Goal: Information Seeking & Learning: Check status

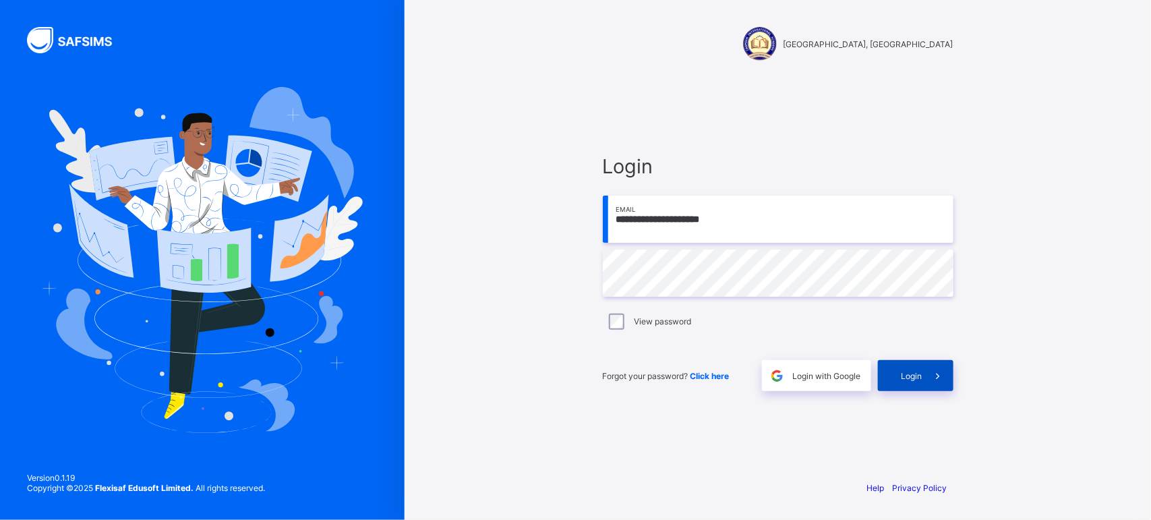
click at [902, 372] on span "Login" at bounding box center [912, 376] width 21 height 10
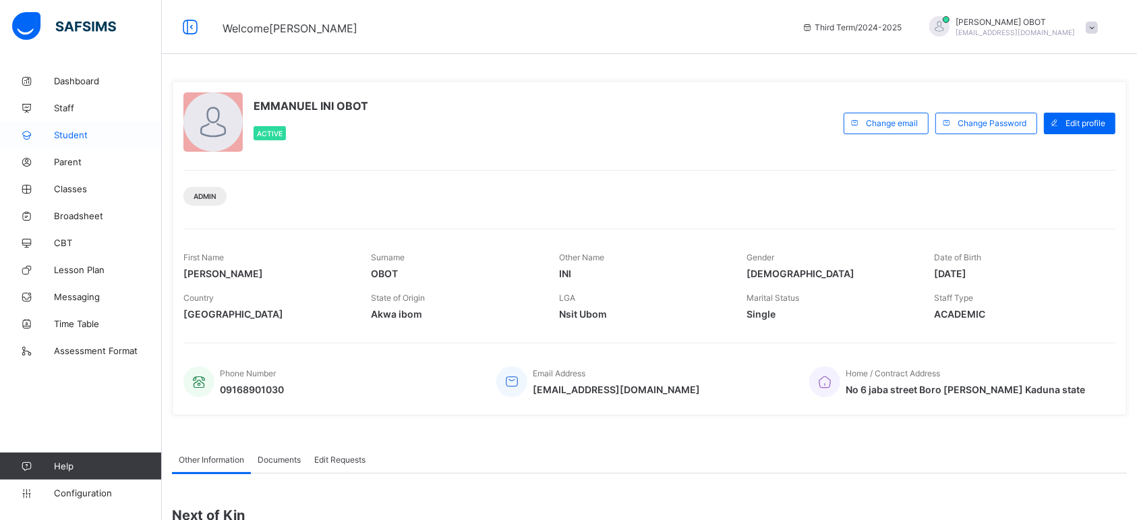
click at [82, 140] on link "Student" at bounding box center [81, 134] width 162 height 27
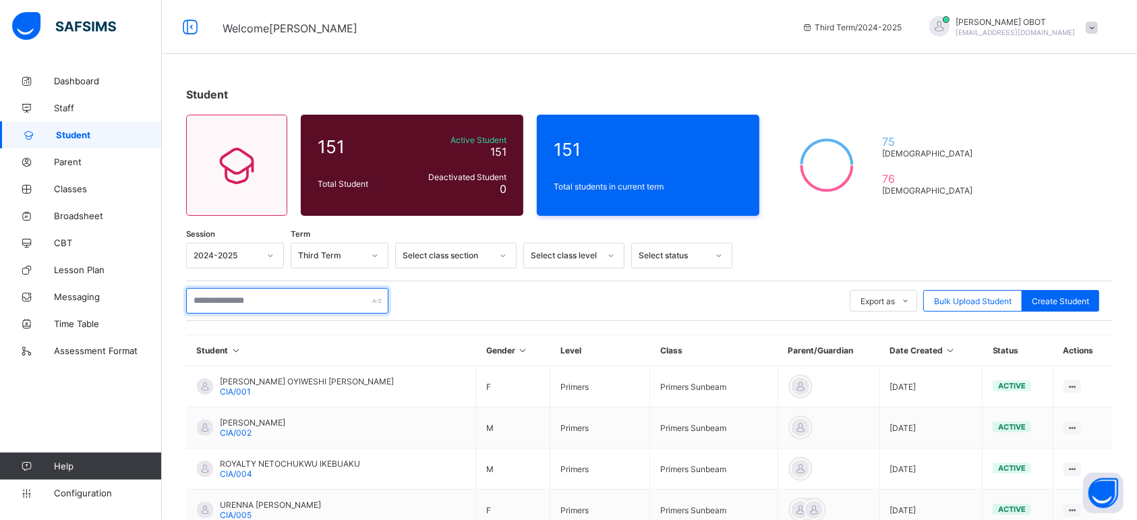
click at [272, 295] on input "text" at bounding box center [287, 301] width 202 height 26
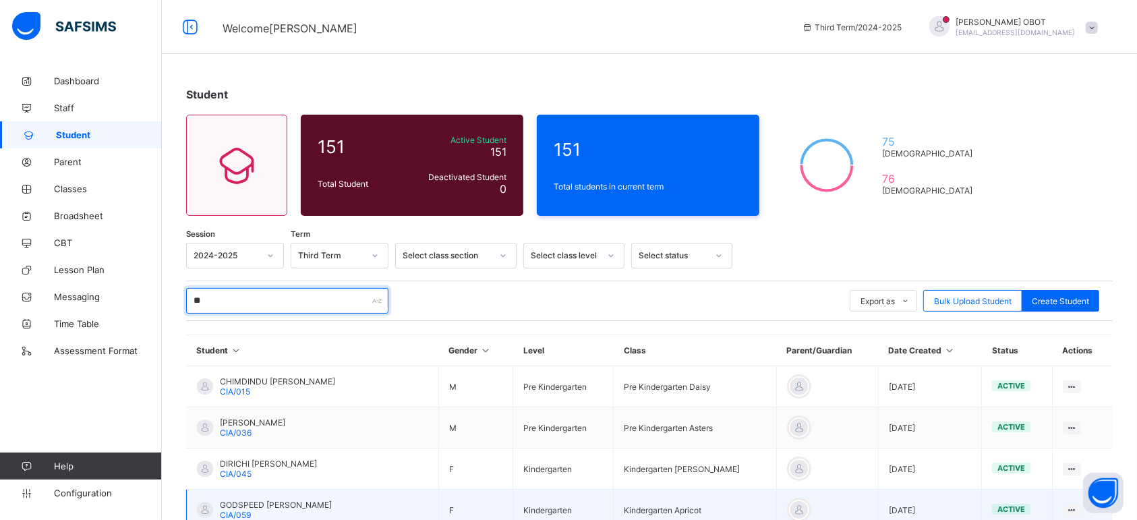
type input "**"
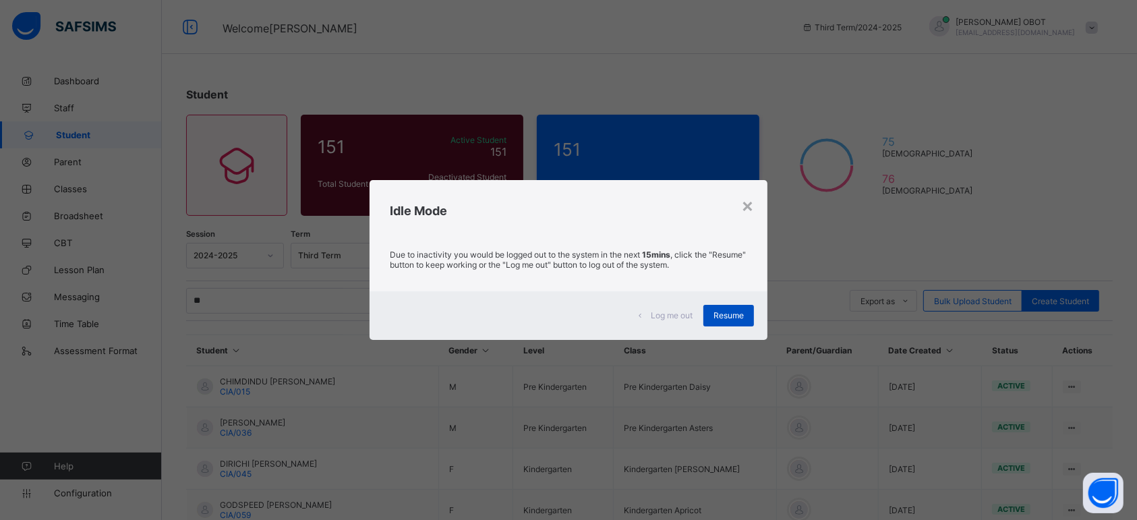
click at [737, 318] on span "Resume" at bounding box center [729, 315] width 30 height 10
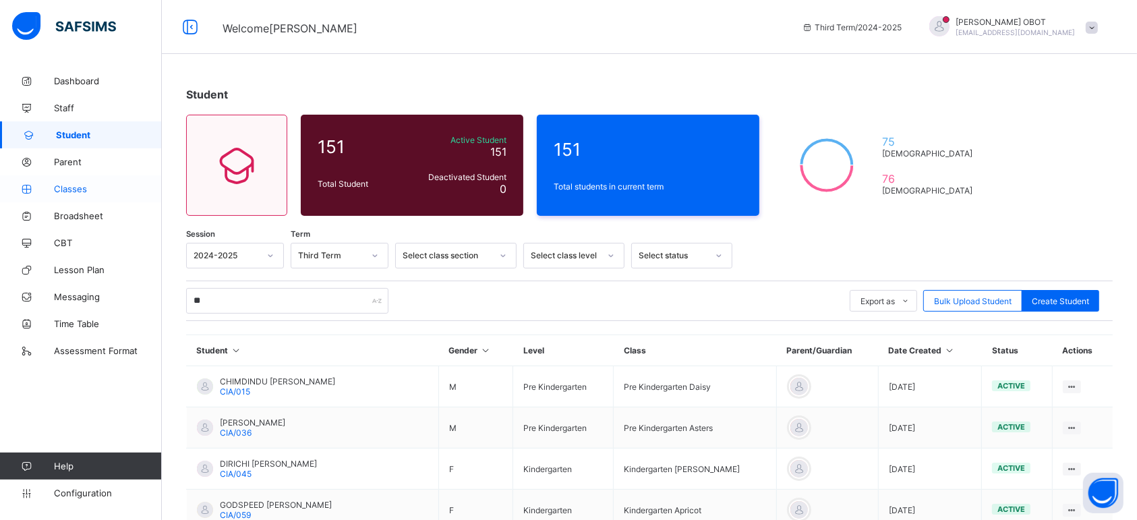
click at [80, 192] on span "Classes" at bounding box center [108, 188] width 108 height 11
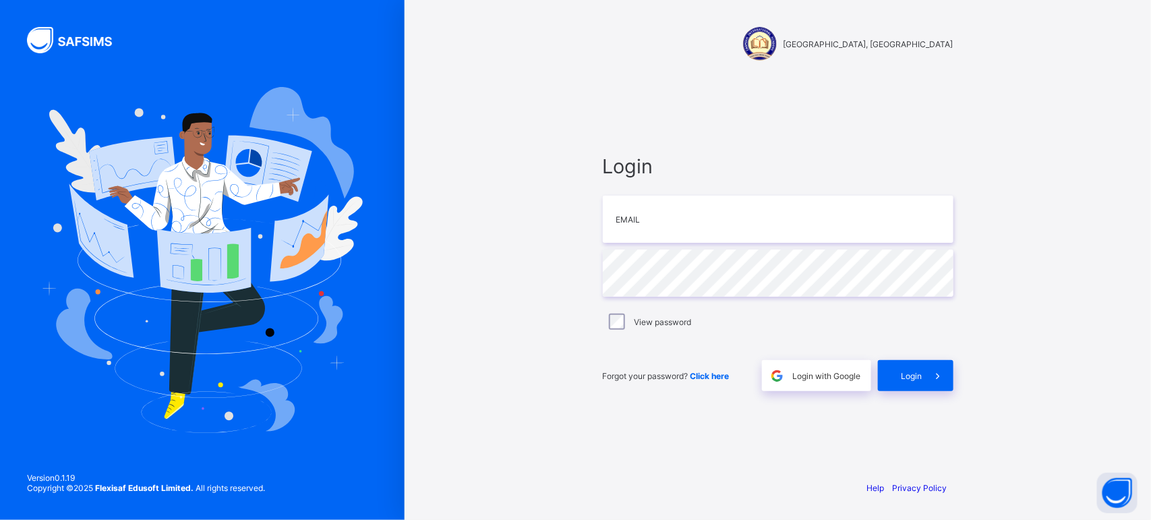
type input "**********"
click at [892, 370] on div "Login" at bounding box center [916, 375] width 76 height 31
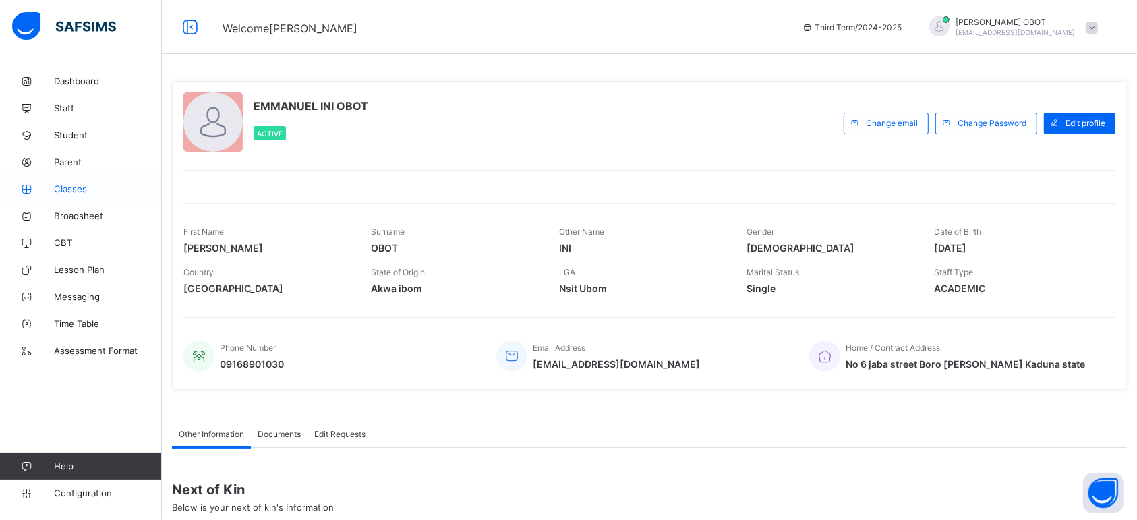
click at [86, 196] on link "Classes" at bounding box center [81, 188] width 162 height 27
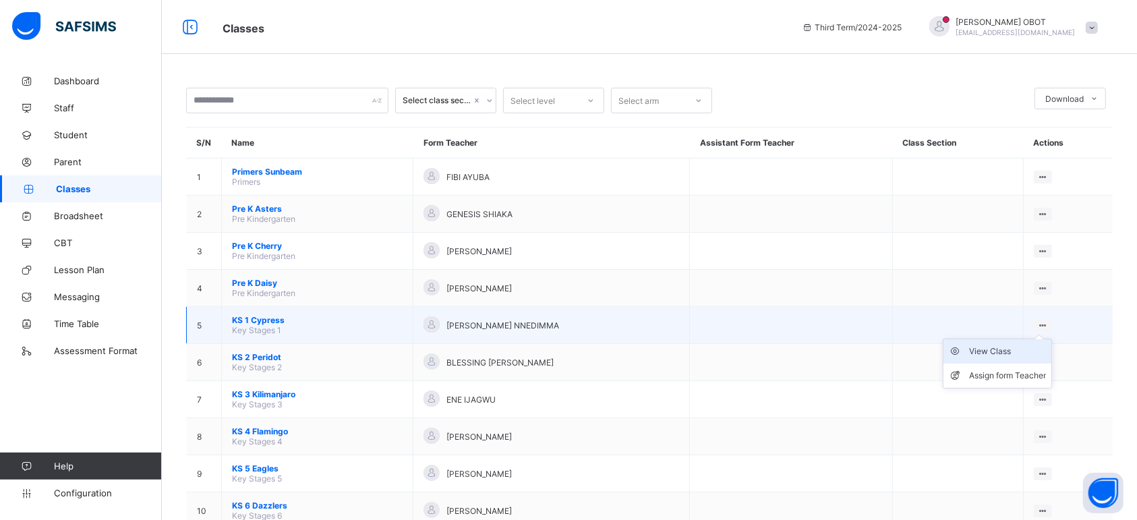
click at [1012, 345] on div "View Class" at bounding box center [1007, 351] width 77 height 13
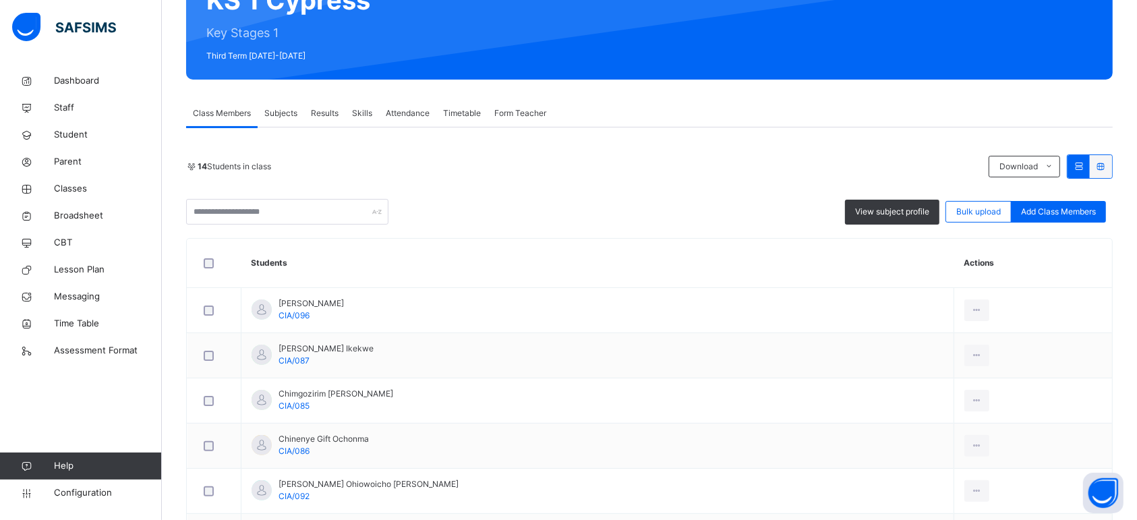
scroll to position [200, 0]
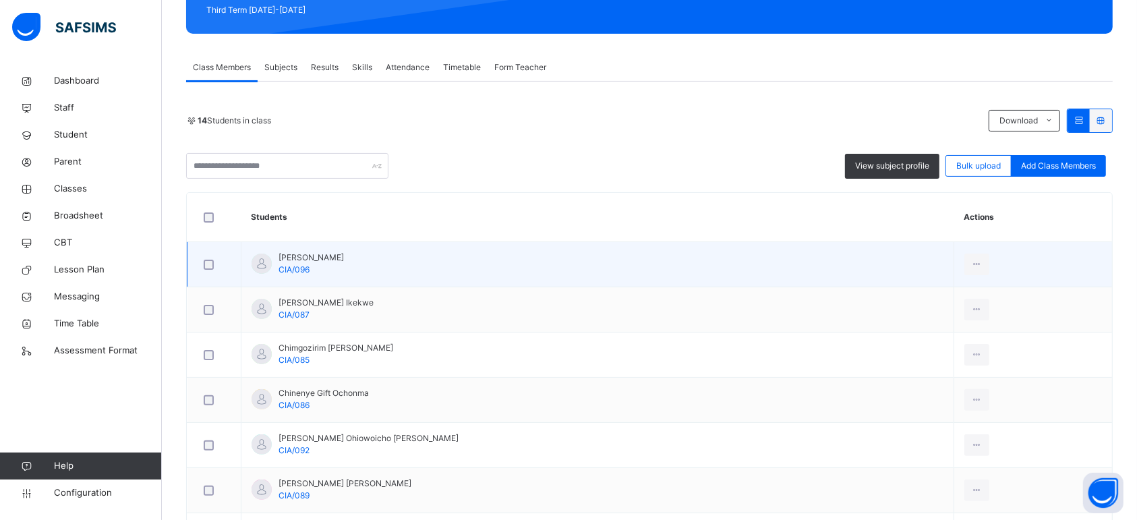
click at [830, 256] on td "[PERSON_NAME] CIA/096" at bounding box center [597, 264] width 713 height 45
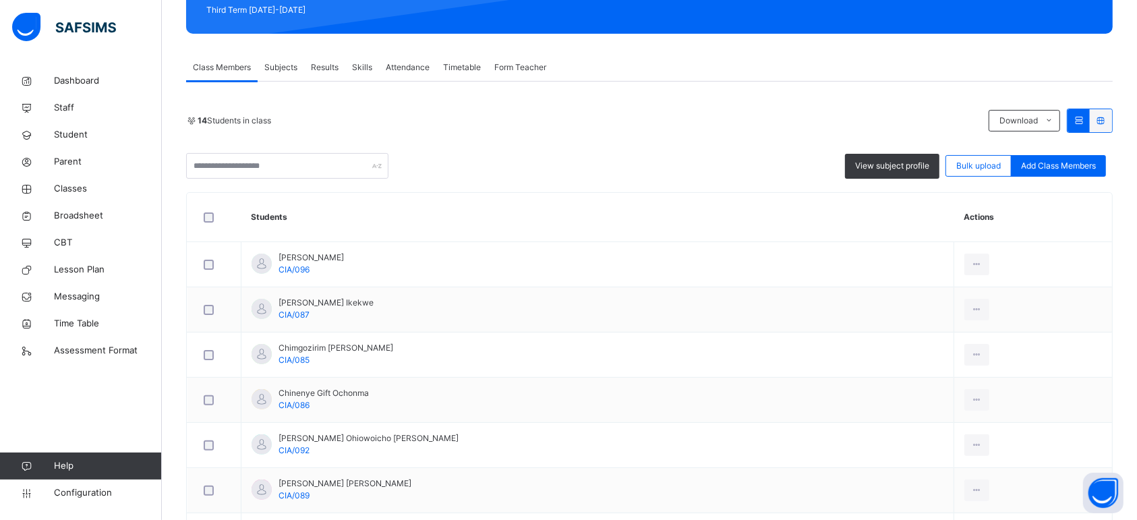
click at [281, 65] on span "Subjects" at bounding box center [280, 67] width 33 height 12
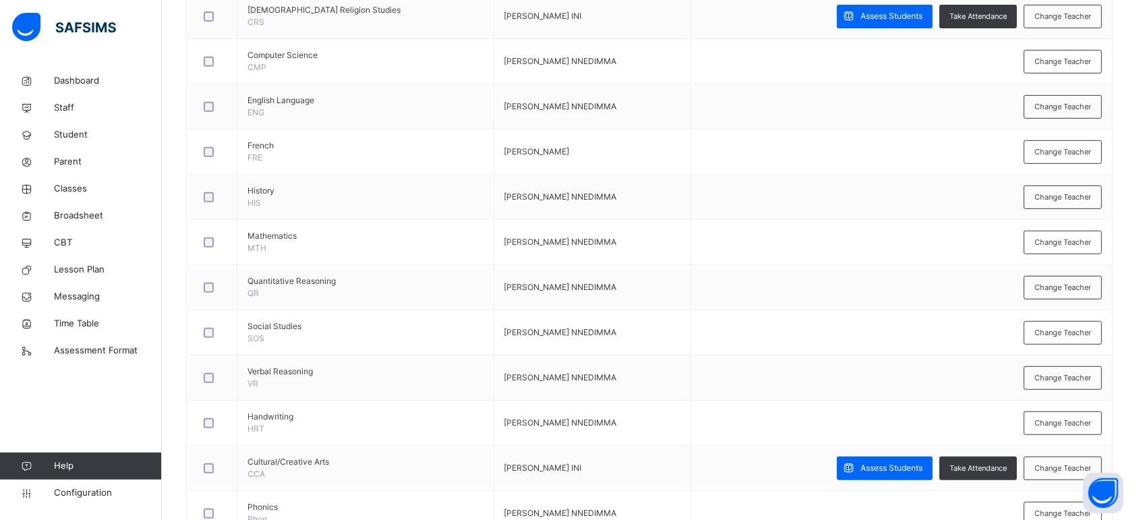
scroll to position [581, 0]
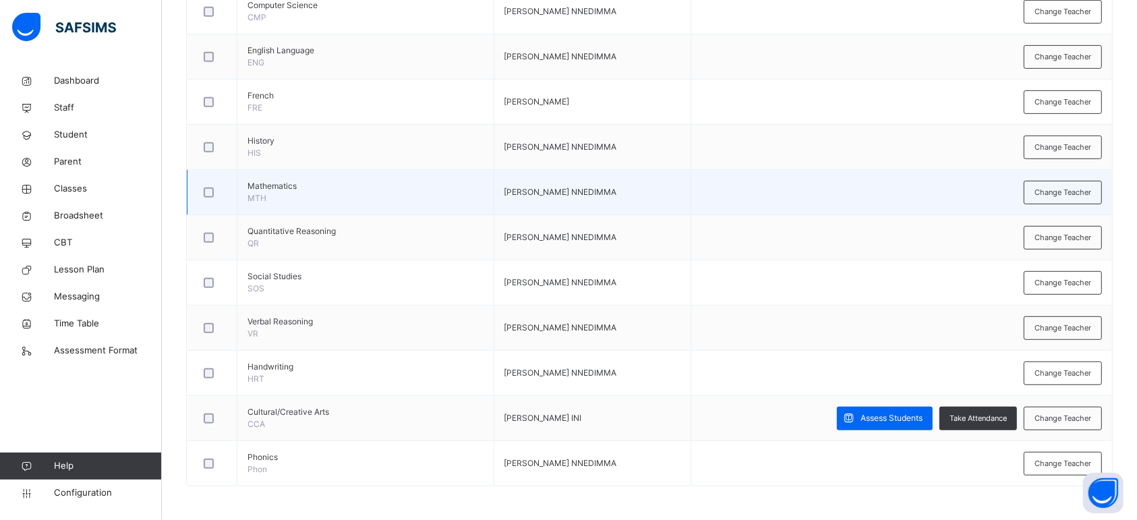
click at [743, 196] on td "Change Teacher" at bounding box center [902, 192] width 422 height 45
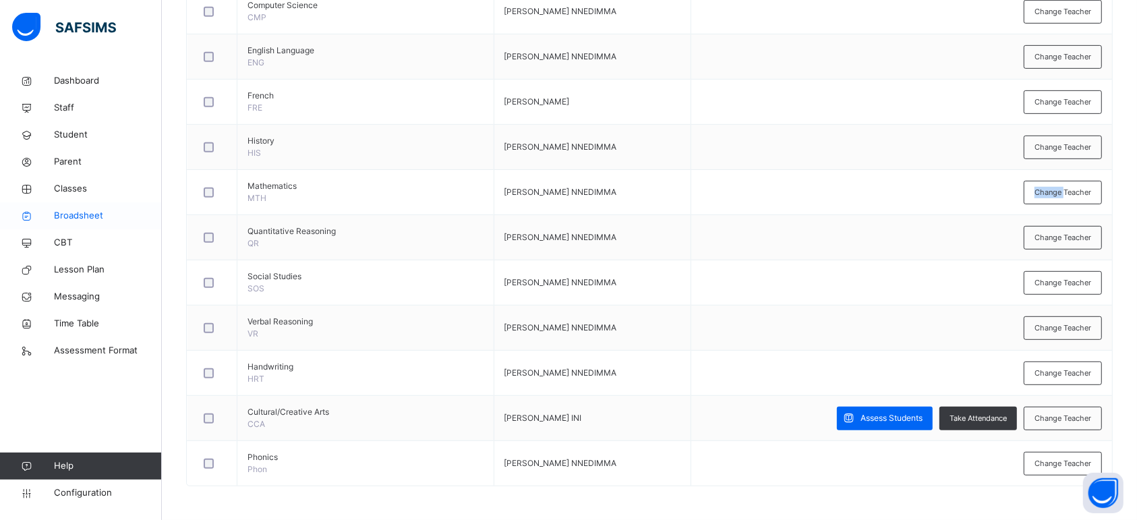
click at [112, 221] on span "Broadsheet" at bounding box center [108, 215] width 108 height 13
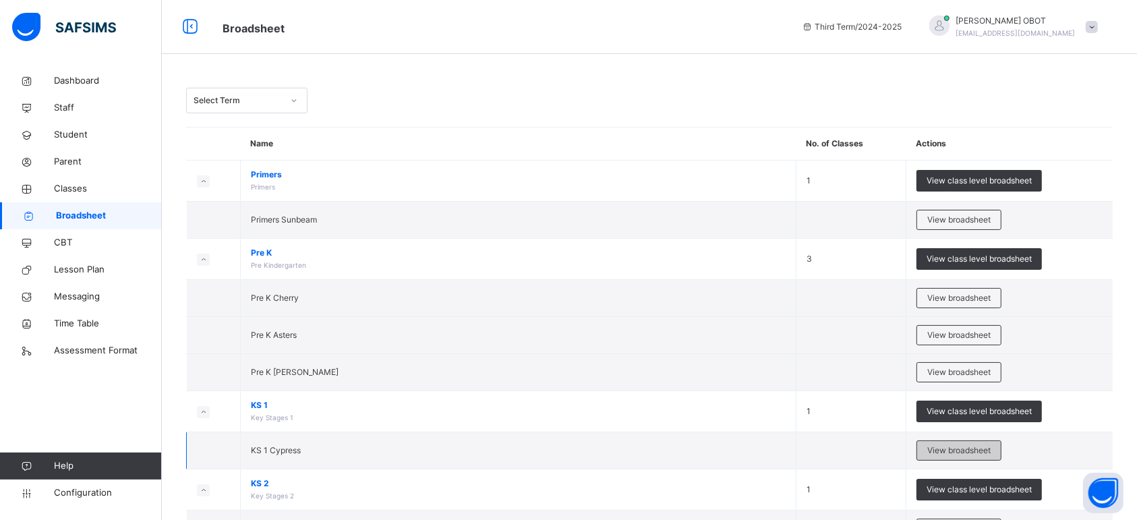
click at [963, 447] on span "View broadsheet" at bounding box center [958, 451] width 63 height 12
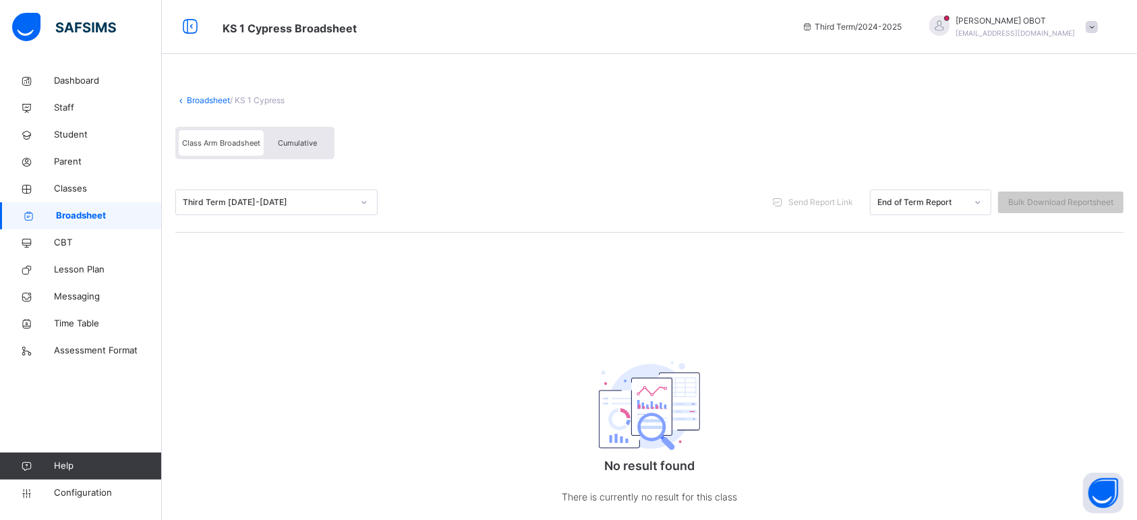
click at [275, 101] on span "/ KS 1 Cypress" at bounding box center [257, 100] width 55 height 10
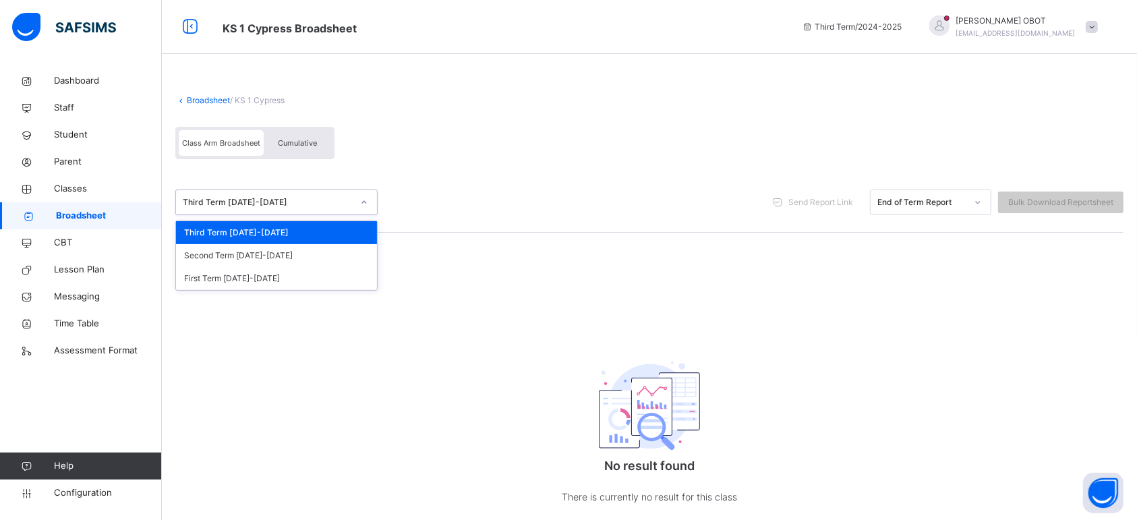
click at [355, 197] on div at bounding box center [364, 203] width 23 height 22
click at [324, 254] on div "Second Term [DATE]-[DATE]" at bounding box center [276, 255] width 201 height 23
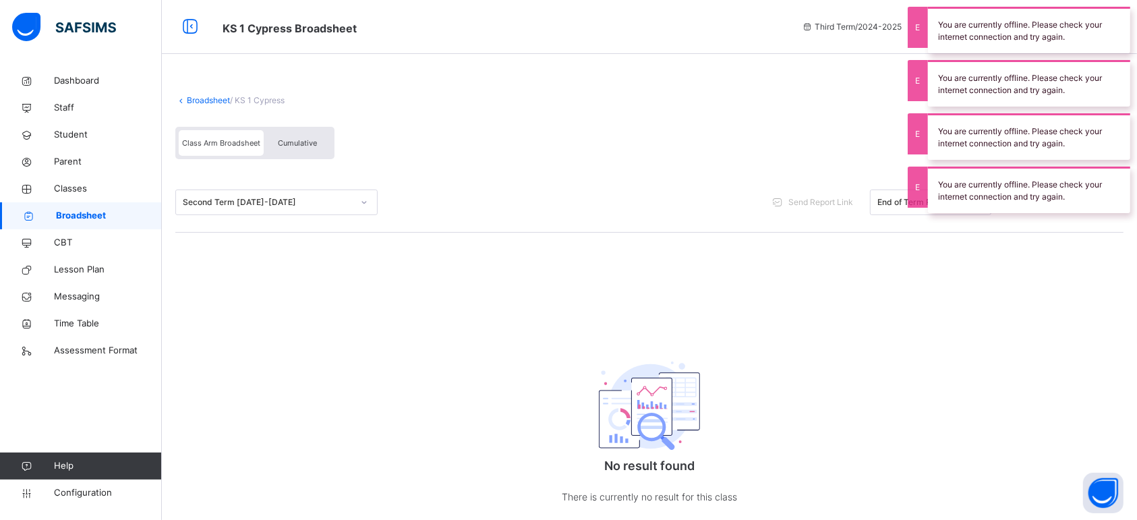
click at [366, 201] on icon at bounding box center [364, 202] width 8 height 13
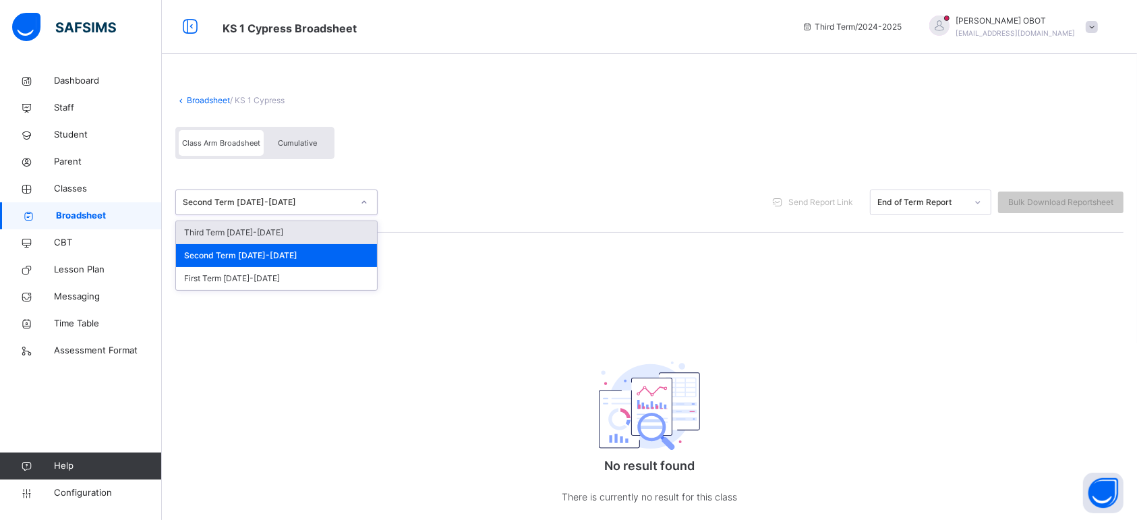
click at [344, 231] on div "Third Term [DATE]-[DATE]" at bounding box center [276, 232] width 201 height 23
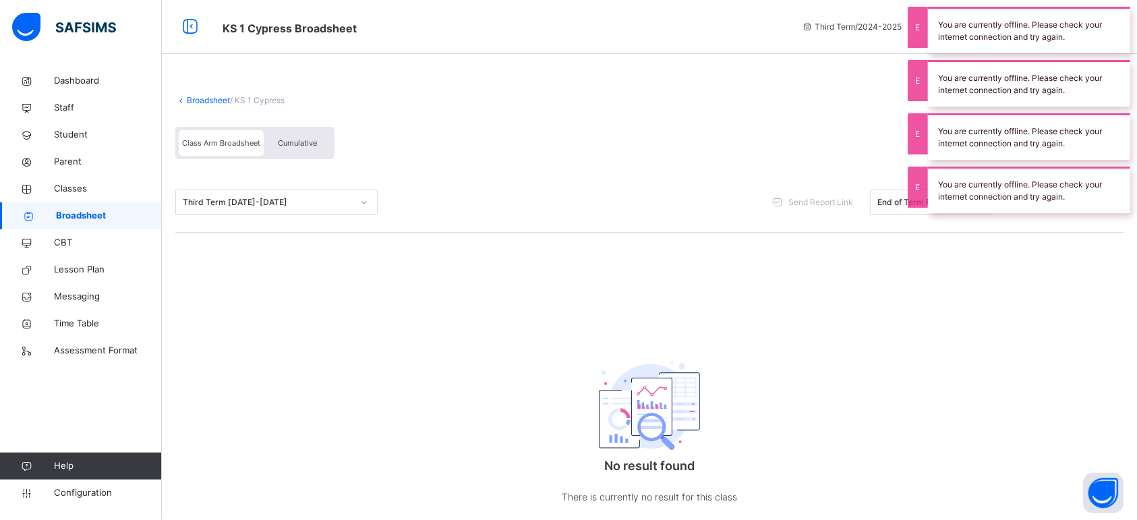
click at [93, 207] on link "Broadsheet" at bounding box center [81, 215] width 162 height 27
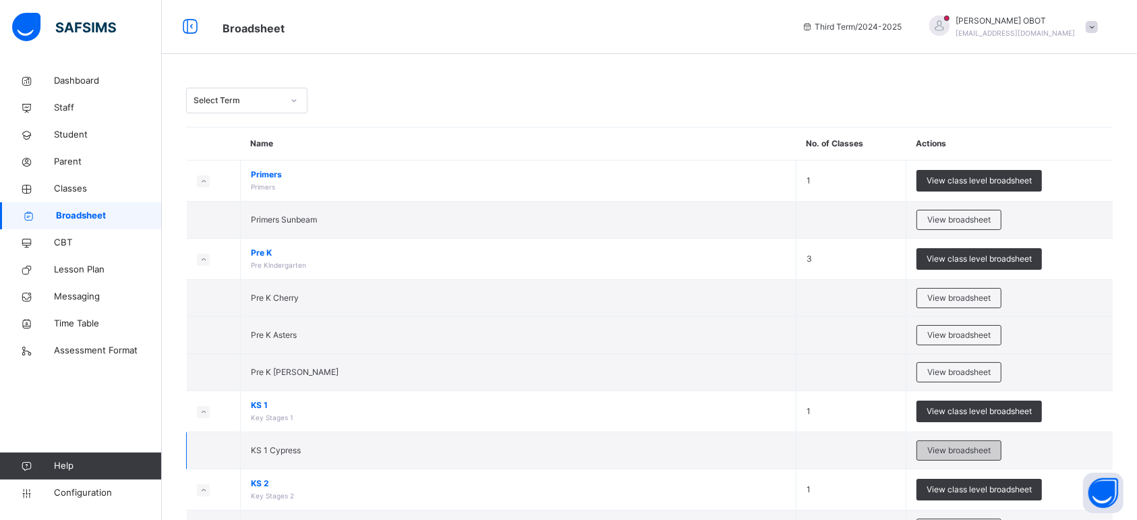
click at [991, 445] on span "View broadsheet" at bounding box center [958, 451] width 63 height 12
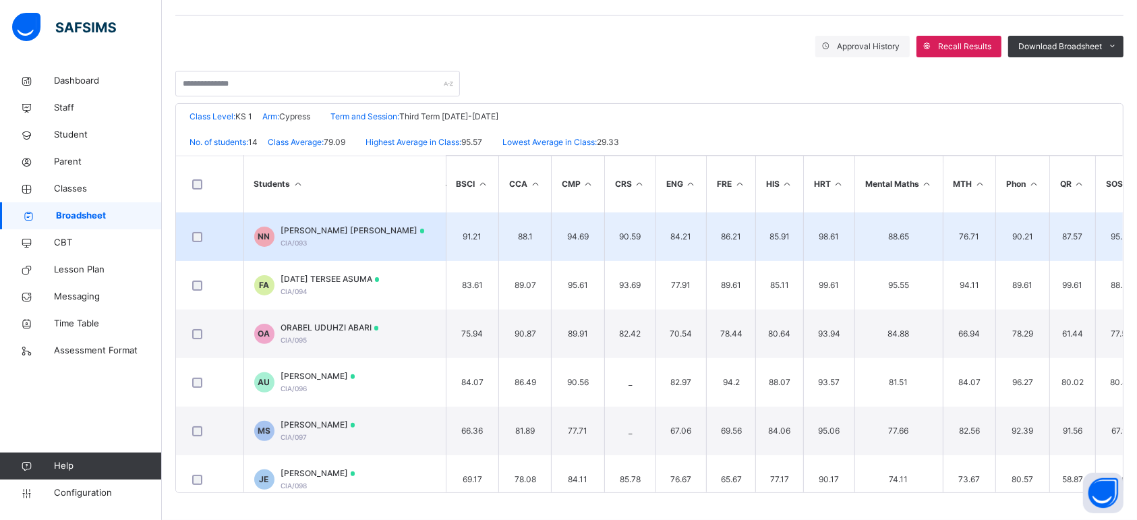
scroll to position [405, 0]
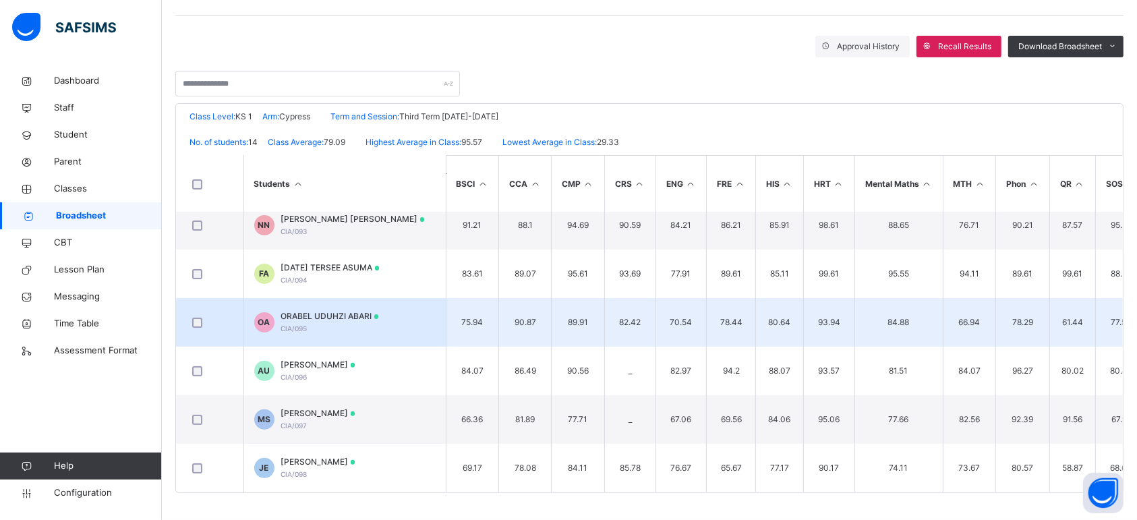
click at [936, 305] on tr "OA ORABEL UDUHZI ABARI CIA/095 75.94 90.87 89.91 82.42 70.54 78.44 80.64 93.94 …" at bounding box center [868, 322] width 1385 height 49
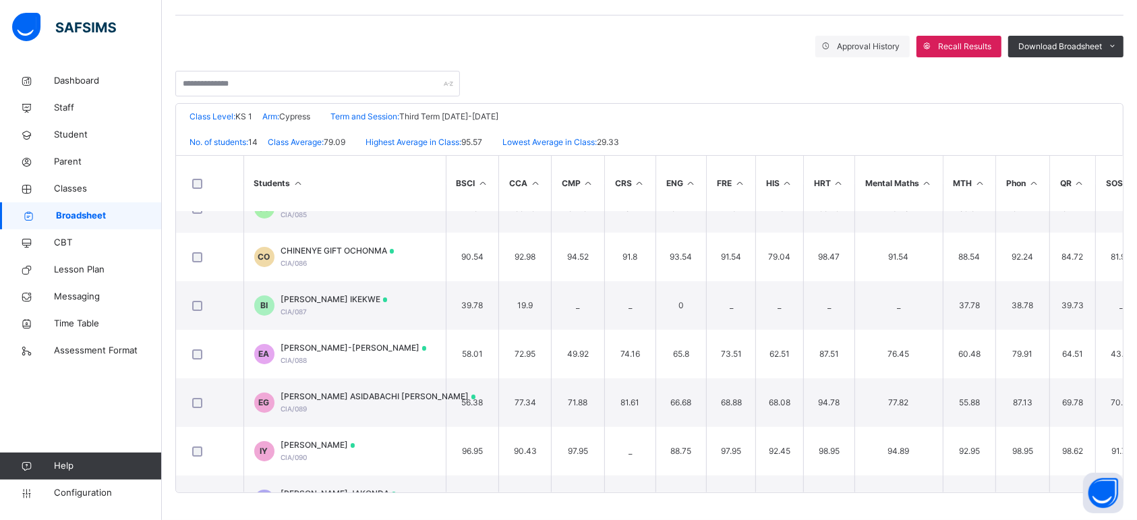
scroll to position [0, 0]
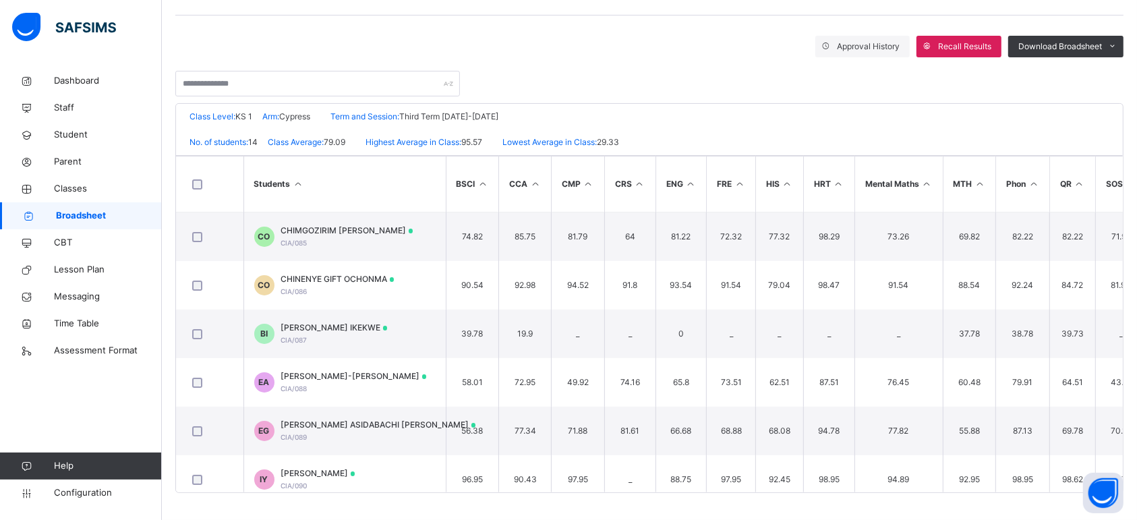
click at [89, 217] on span "Broadsheet" at bounding box center [109, 215] width 106 height 13
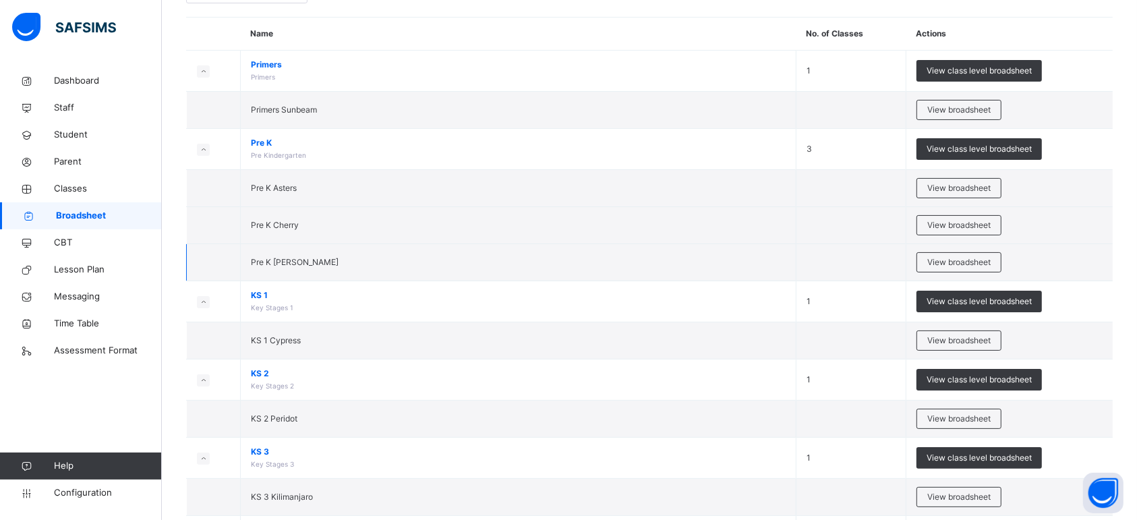
scroll to position [112, 0]
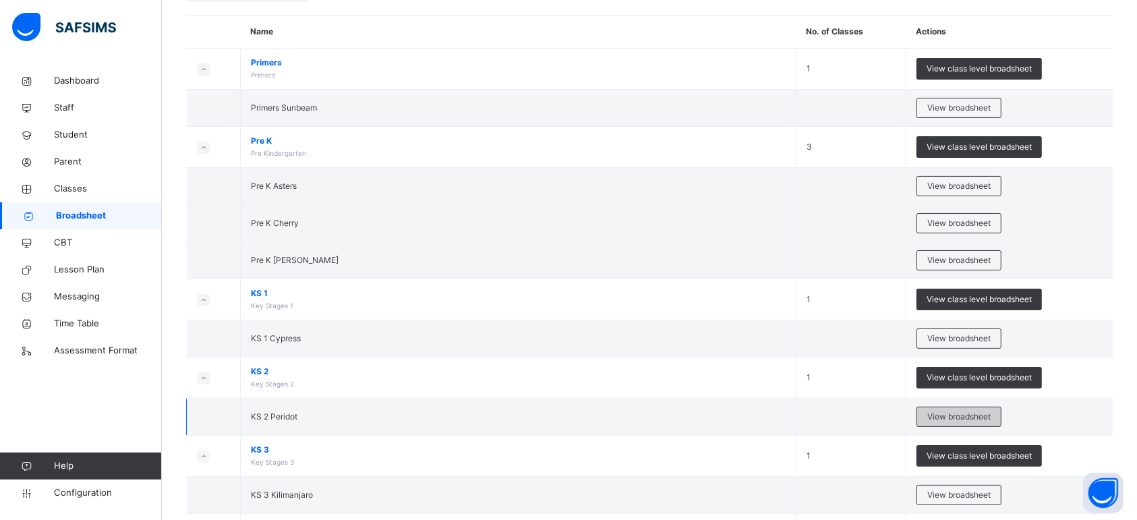
click at [939, 416] on span "View broadsheet" at bounding box center [958, 417] width 63 height 12
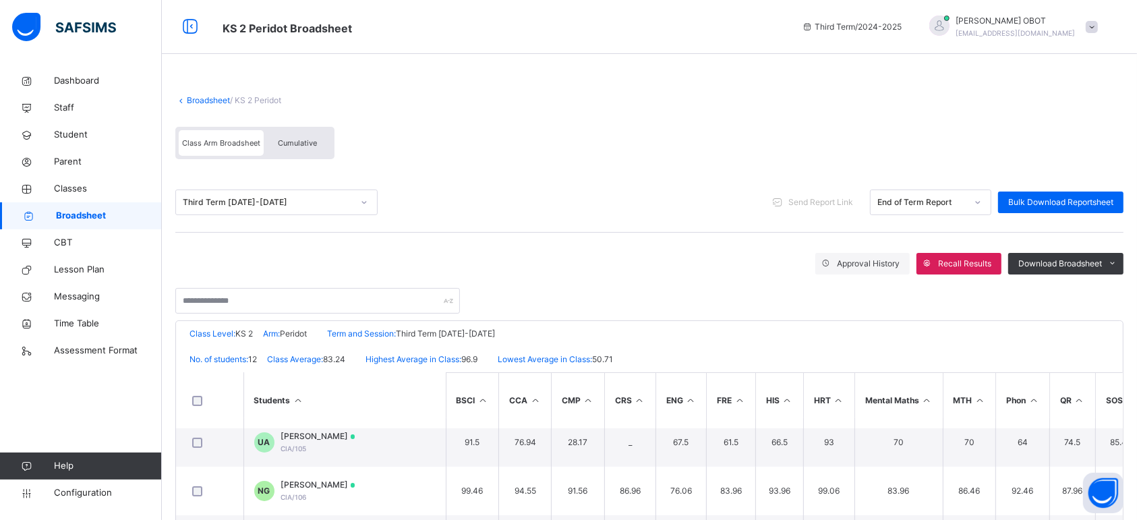
click at [103, 217] on span "Broadsheet" at bounding box center [109, 215] width 106 height 13
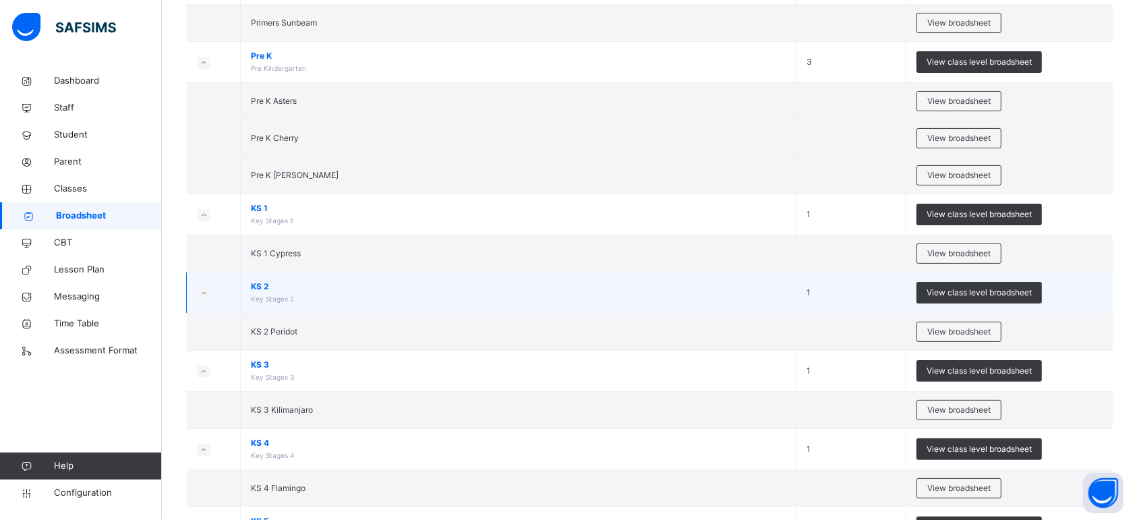
scroll to position [198, 0]
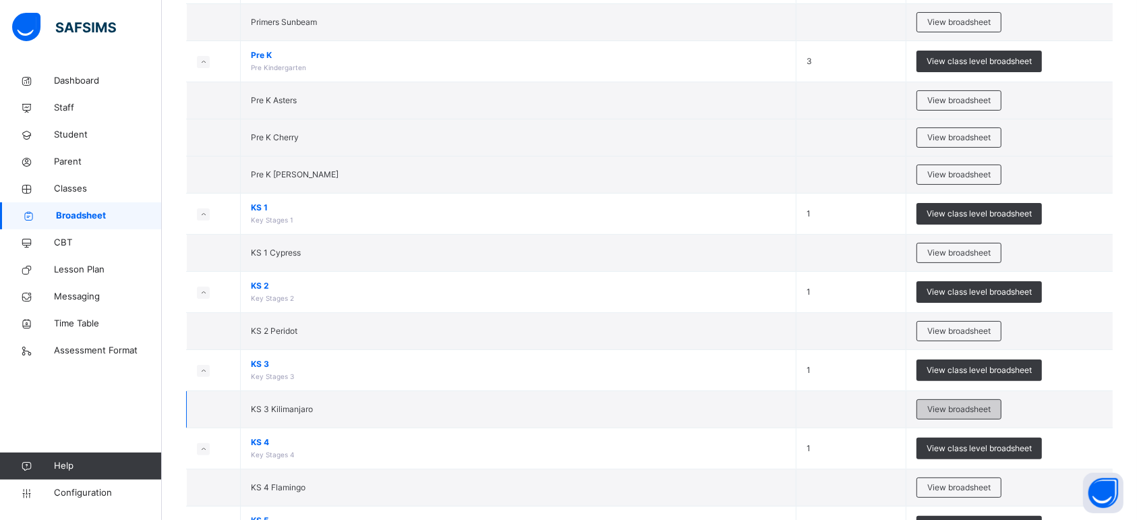
click at [935, 408] on div "View broadsheet" at bounding box center [959, 409] width 85 height 20
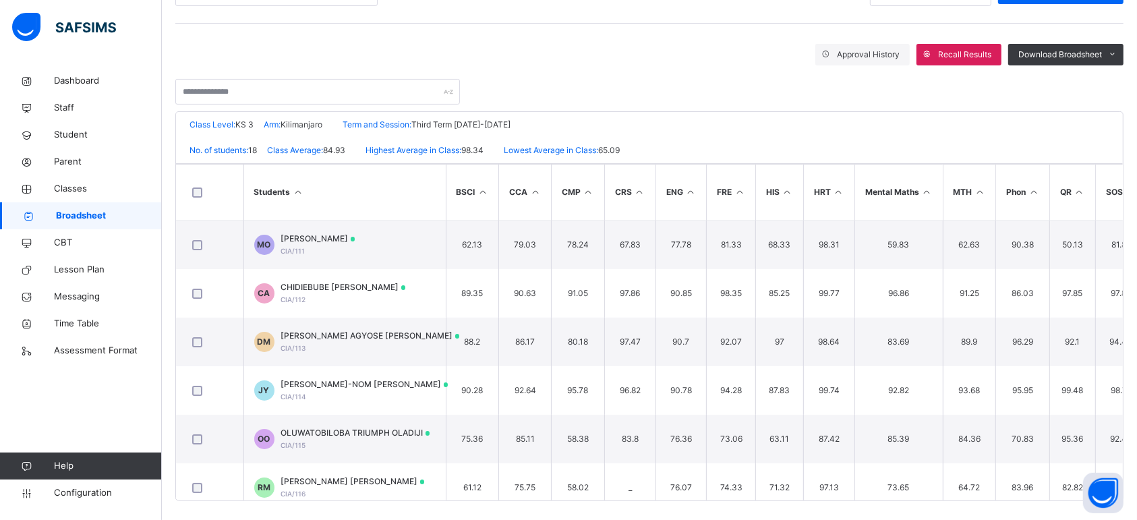
click at [71, 213] on span "Broadsheet" at bounding box center [109, 215] width 106 height 13
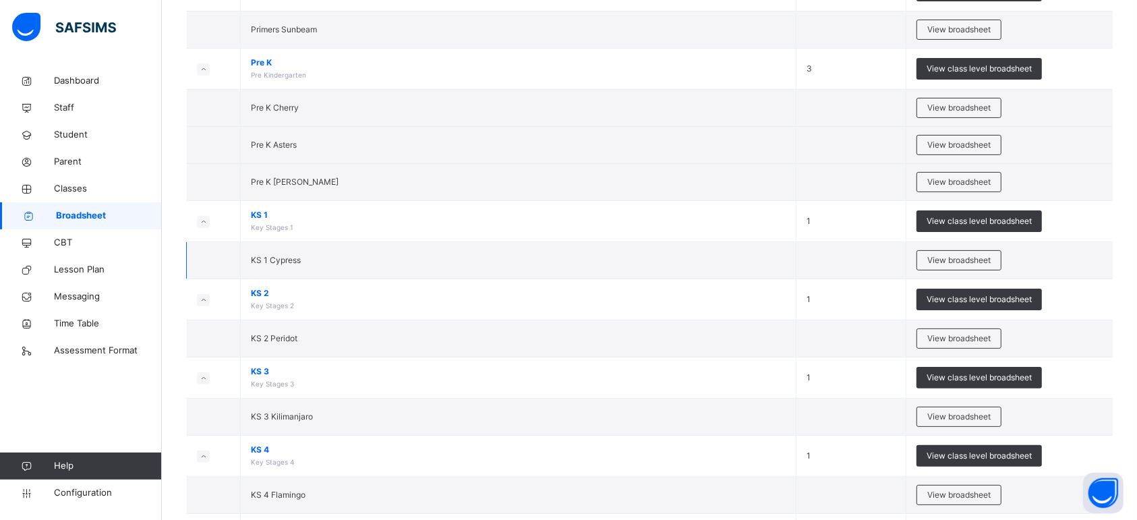
scroll to position [192, 0]
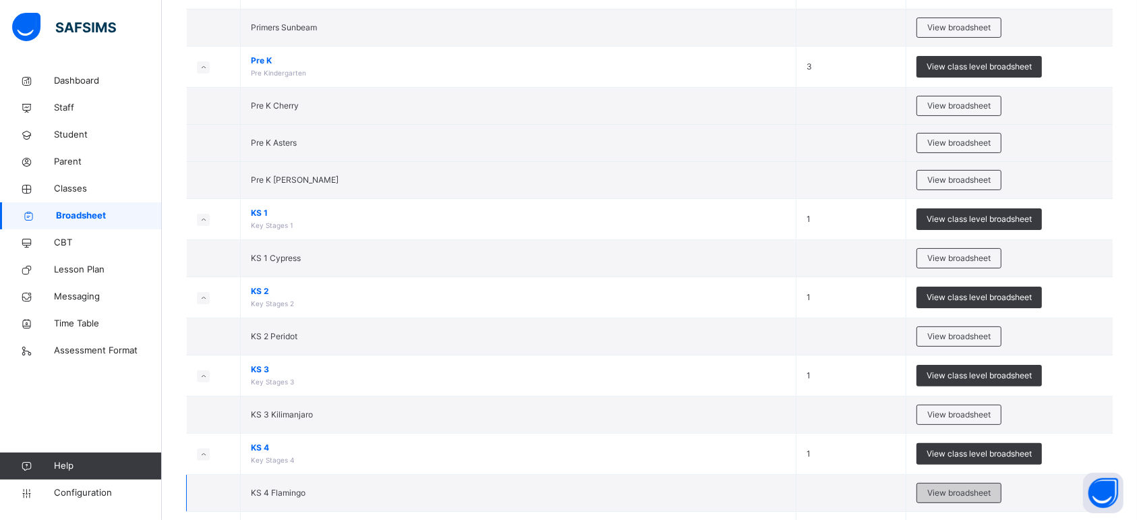
click at [950, 486] on div "View broadsheet" at bounding box center [959, 493] width 85 height 20
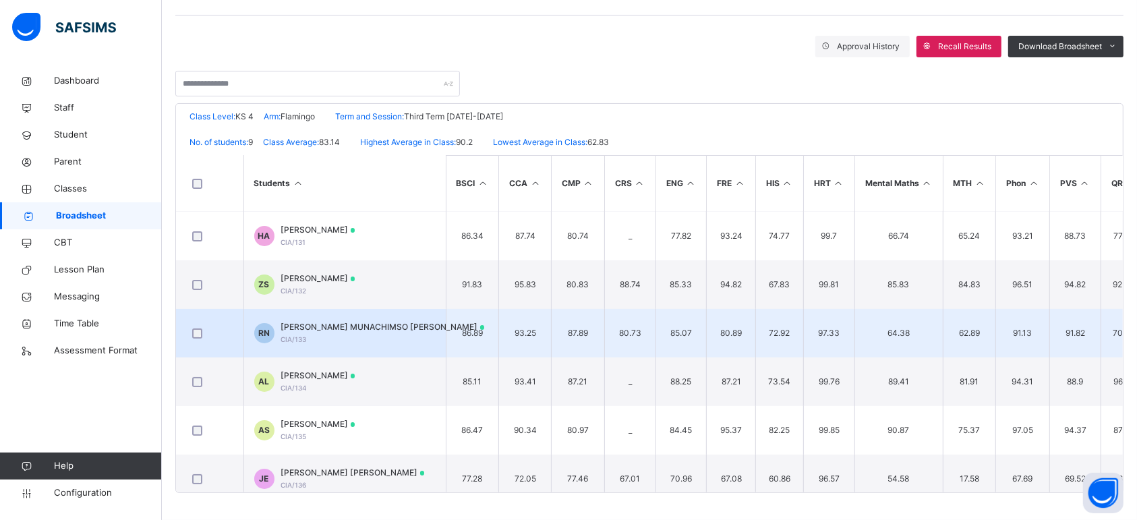
scroll to position [163, 0]
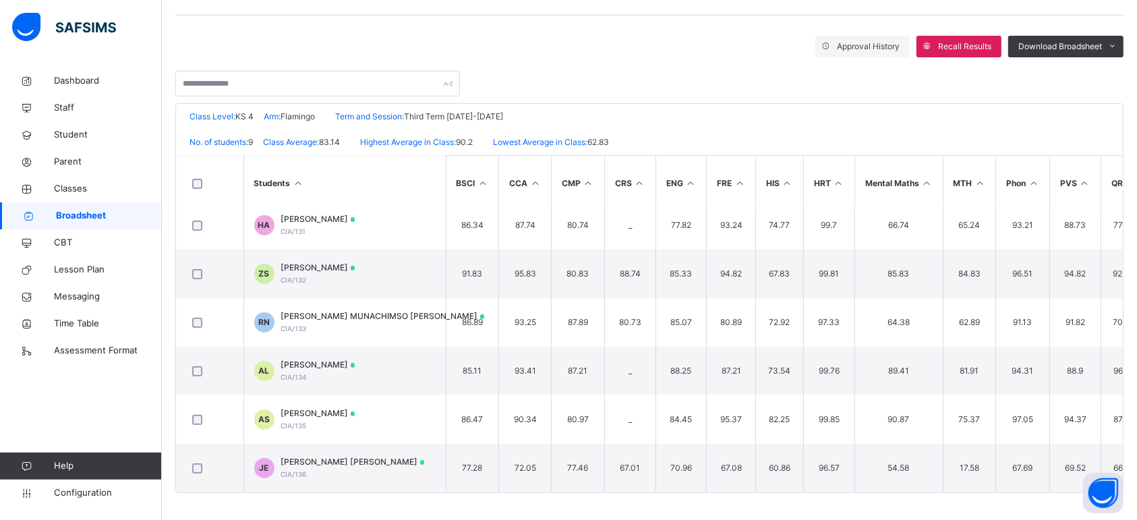
click at [119, 212] on span "Broadsheet" at bounding box center [109, 215] width 106 height 13
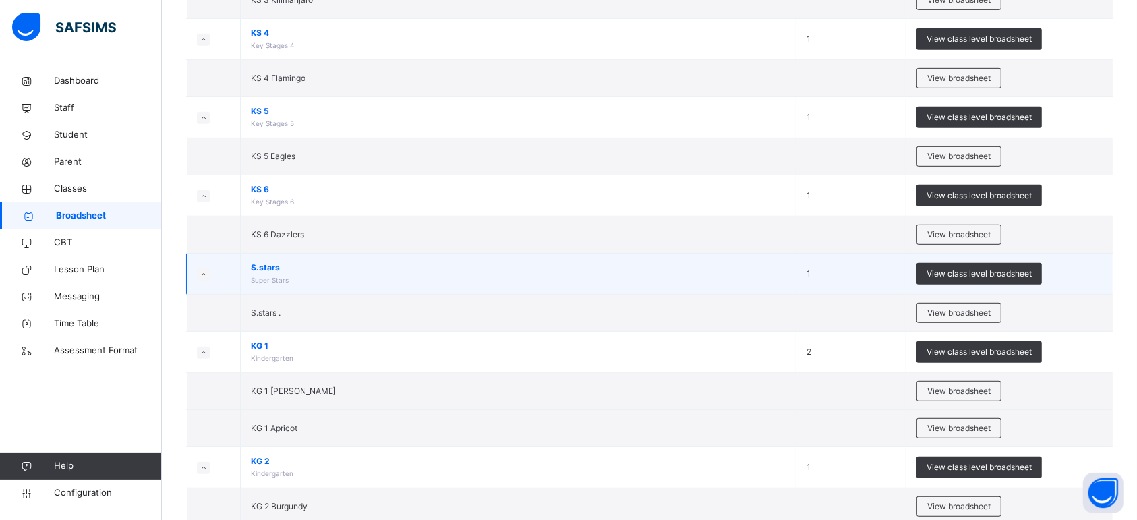
scroll to position [601, 0]
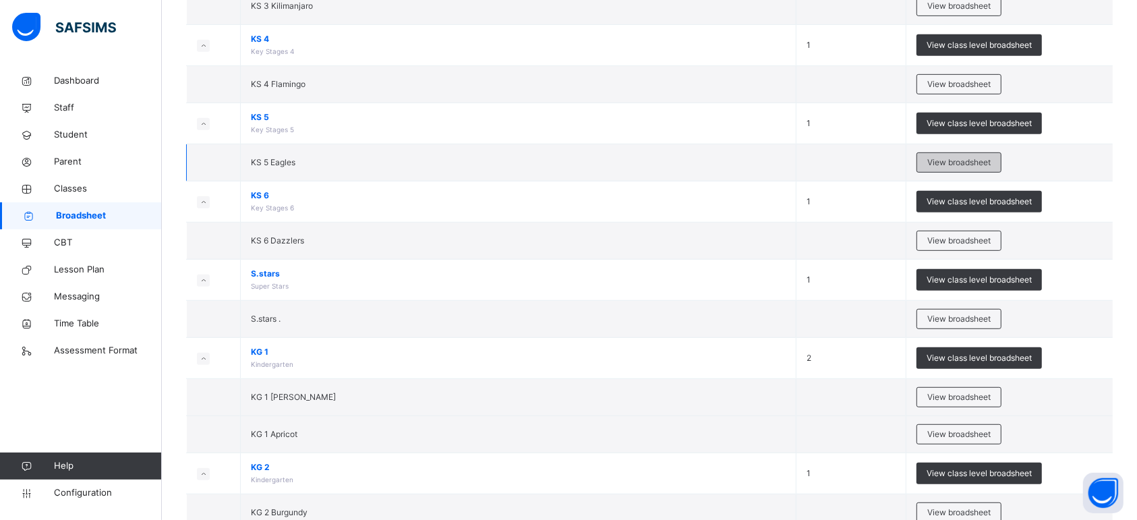
click at [954, 167] on span "View broadsheet" at bounding box center [958, 162] width 63 height 12
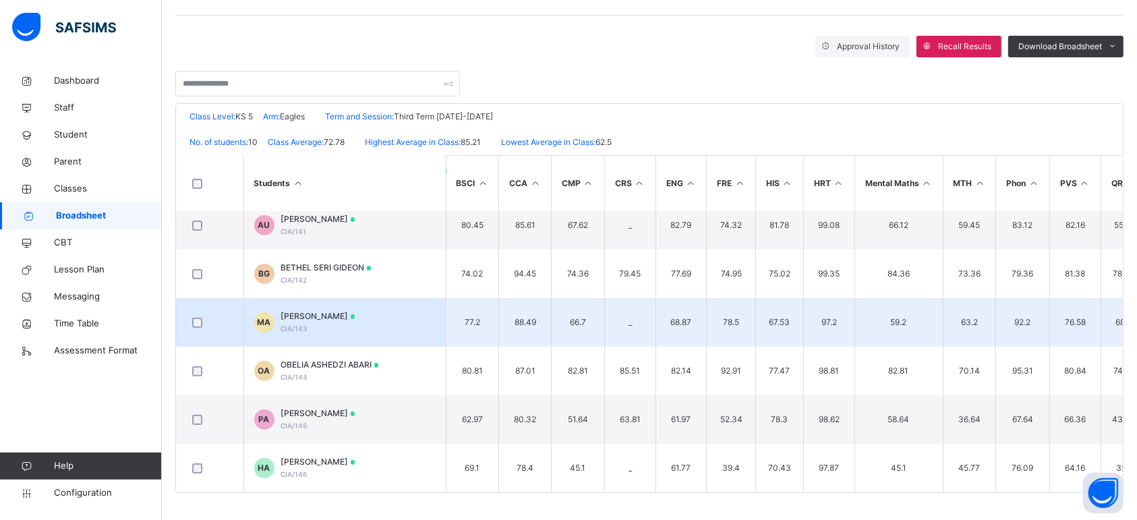
scroll to position [210, 0]
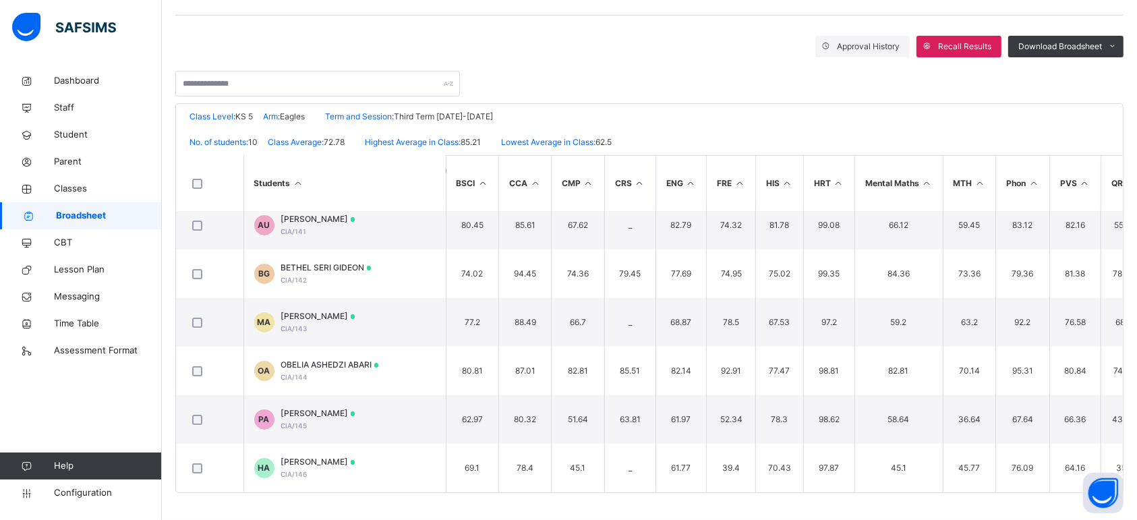
click at [112, 213] on span "Broadsheet" at bounding box center [109, 215] width 106 height 13
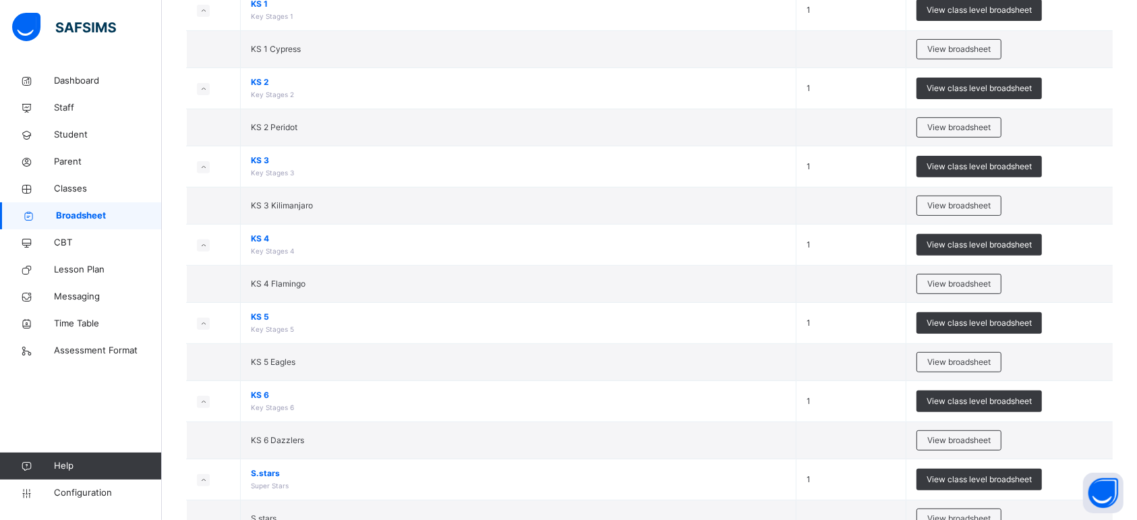
scroll to position [453, 0]
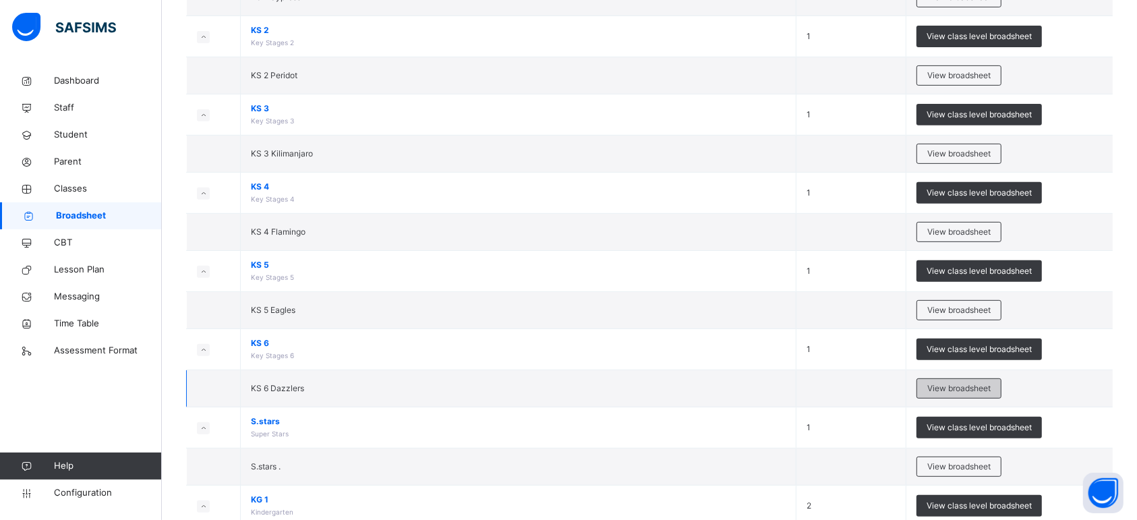
click at [980, 388] on span "View broadsheet" at bounding box center [958, 388] width 63 height 12
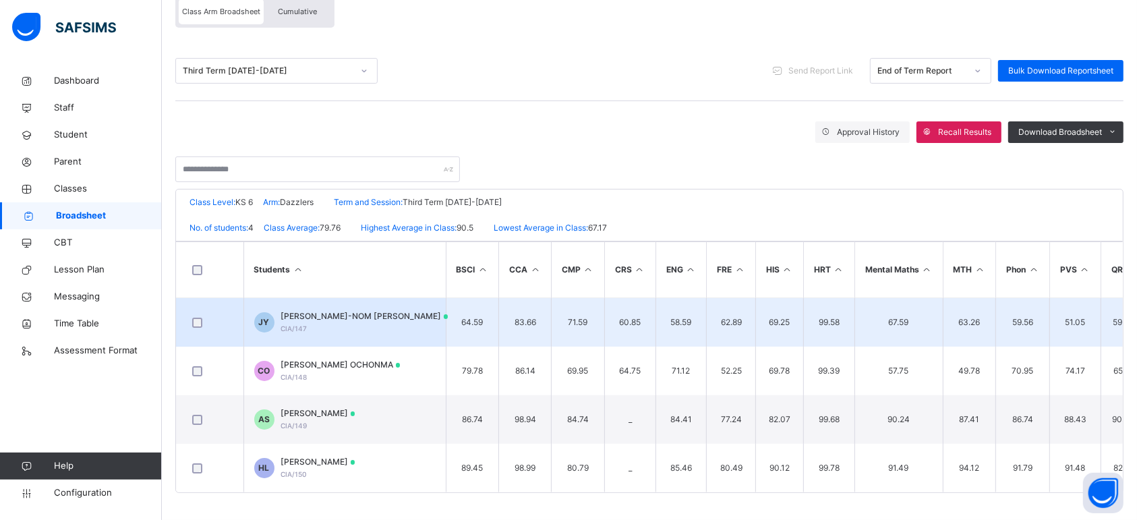
scroll to position [137, 0]
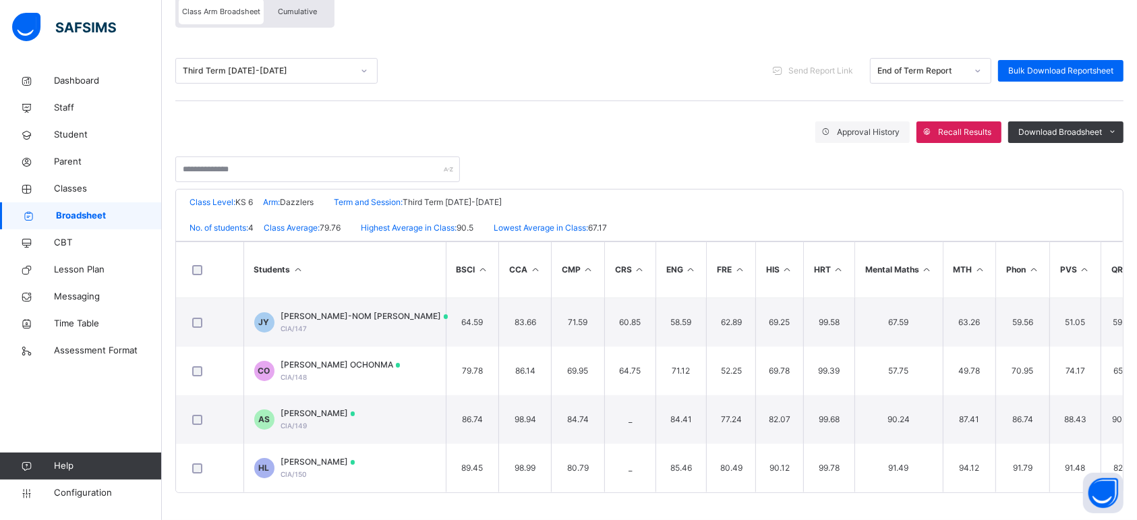
click at [69, 213] on span "Broadsheet" at bounding box center [109, 215] width 106 height 13
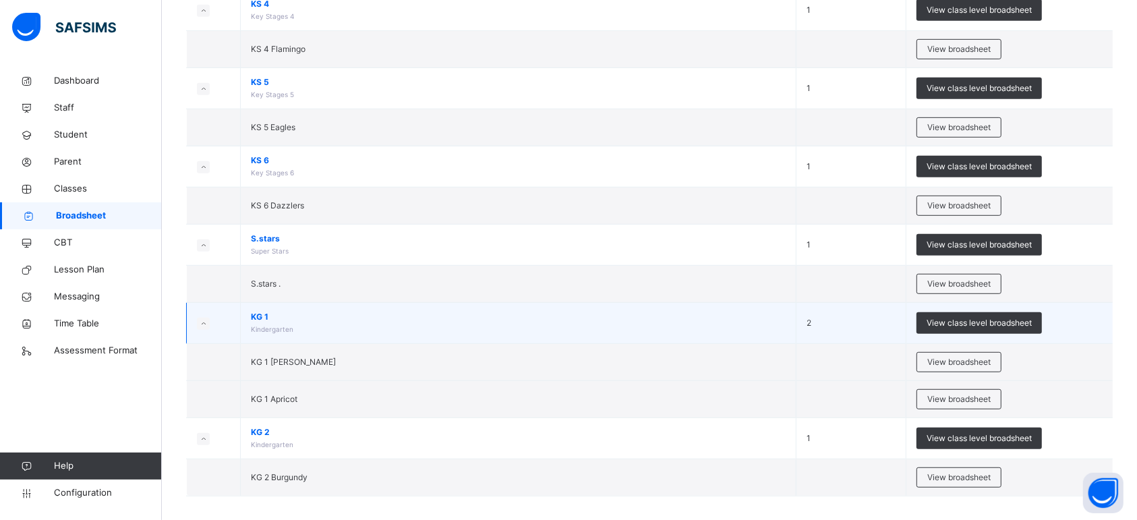
scroll to position [650, 0]
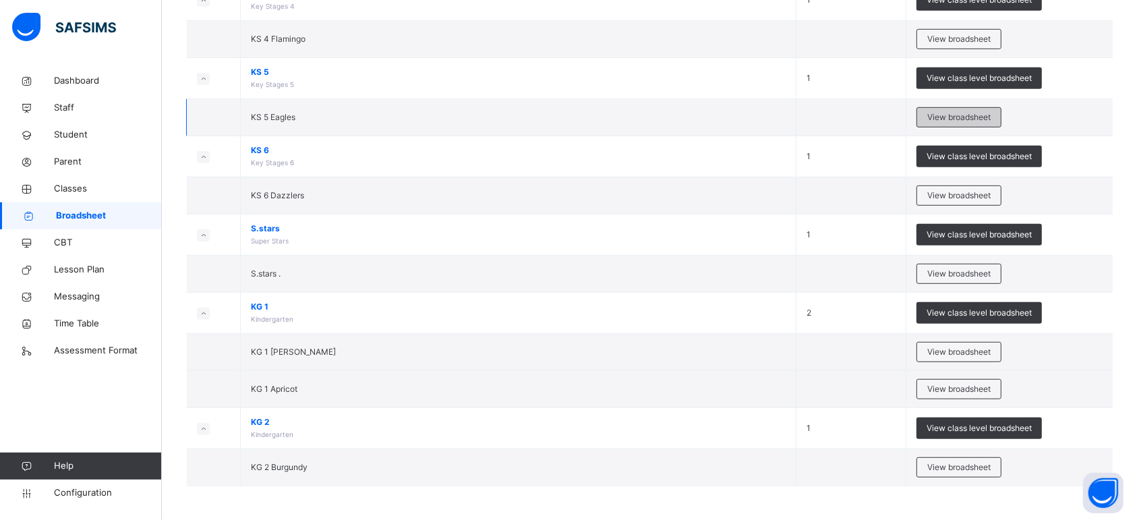
click at [940, 111] on span "View broadsheet" at bounding box center [958, 117] width 63 height 12
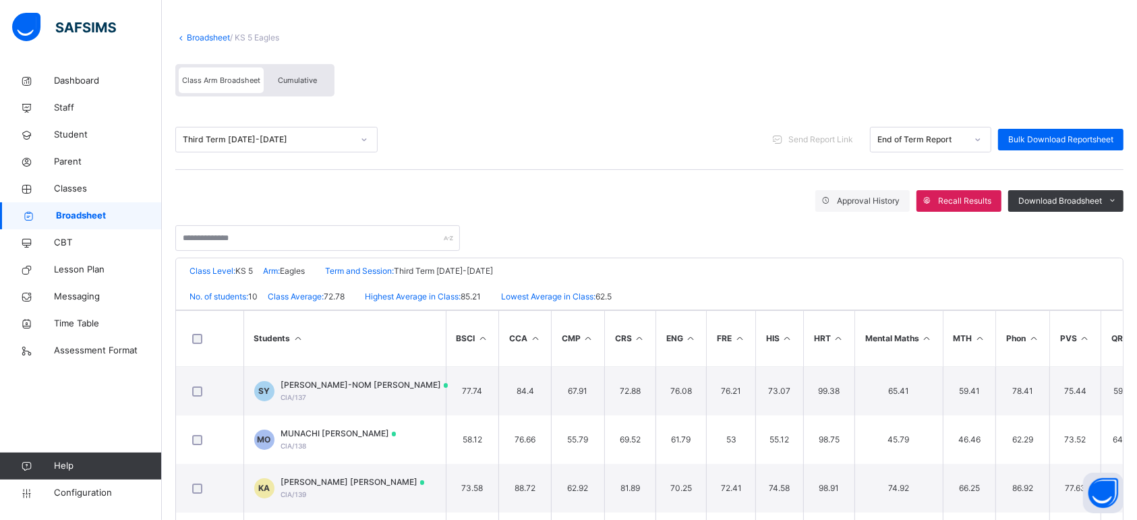
scroll to position [217, 0]
